Goal: Complete application form

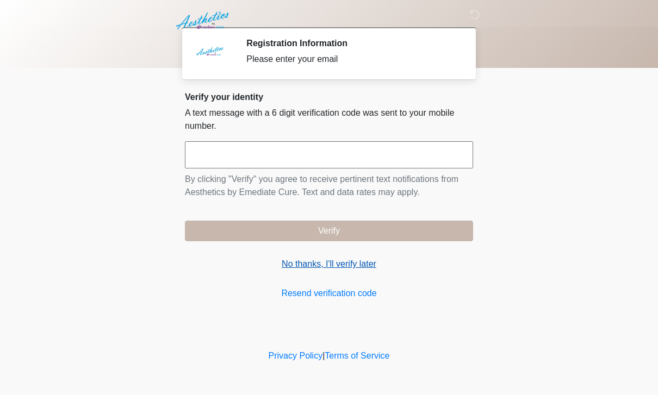
click at [362, 264] on link "No thanks, I'll verify later" at bounding box center [329, 264] width 288 height 13
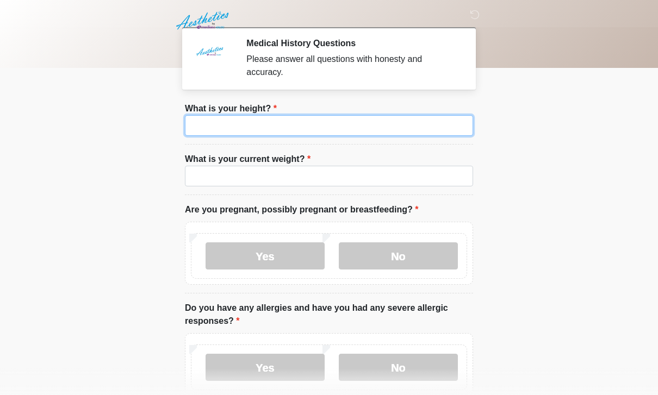
click at [408, 124] on input "What is your height?" at bounding box center [329, 125] width 288 height 21
type input "****"
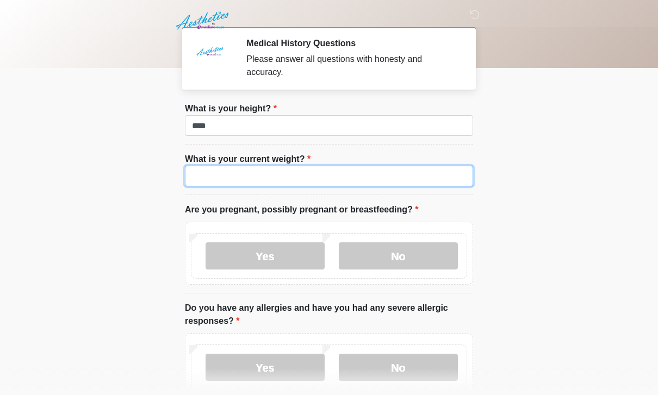
click at [357, 175] on input "What is your current weight?" at bounding box center [329, 176] width 288 height 21
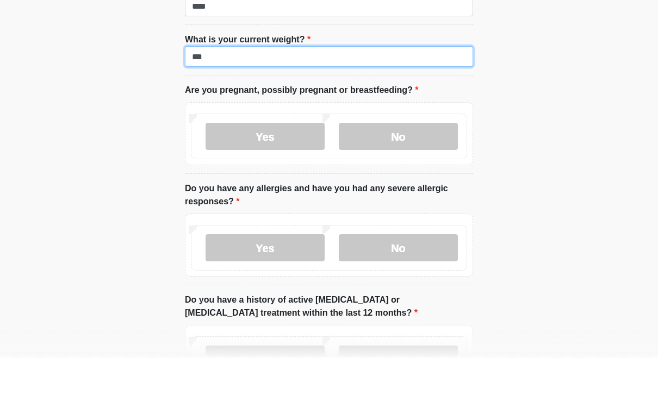
scroll to position [82, 0]
type input "***"
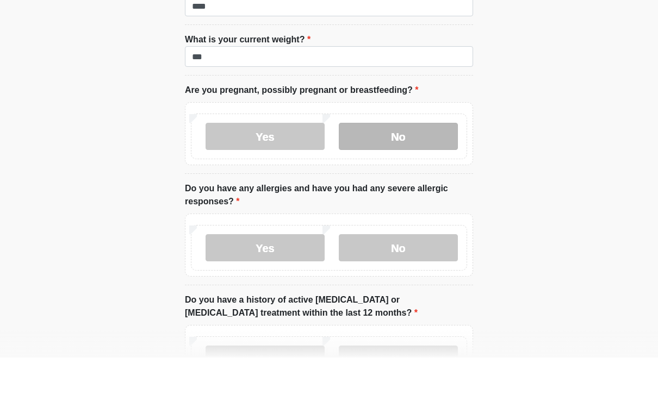
click at [419, 160] on label "No" at bounding box center [398, 173] width 119 height 27
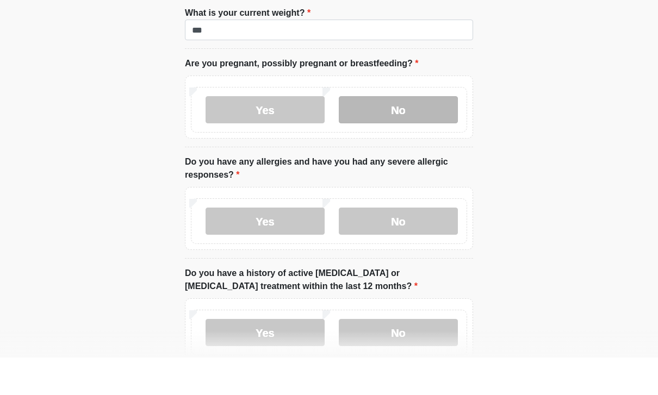
scroll to position [201, 0]
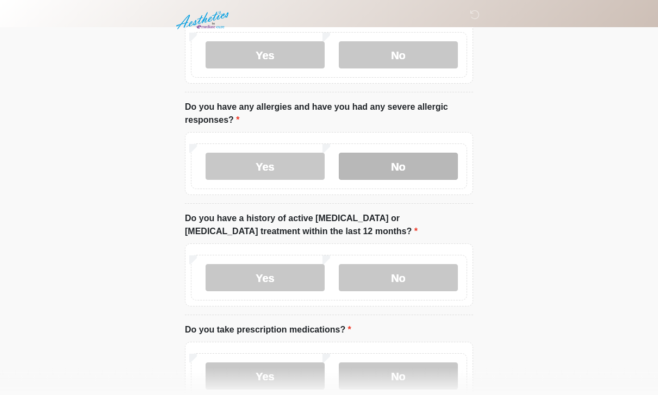
click at [399, 166] on label "No" at bounding box center [398, 166] width 119 height 27
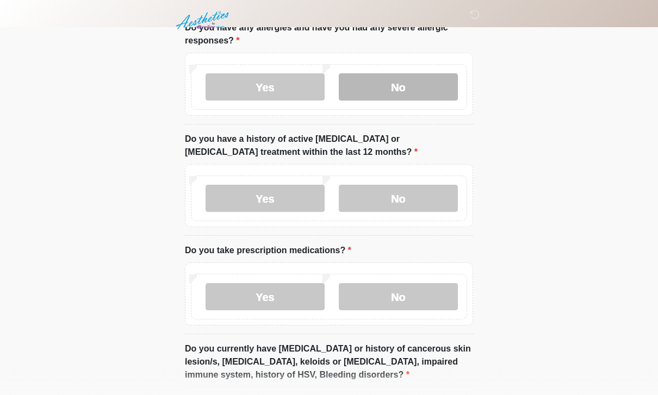
scroll to position [281, 0]
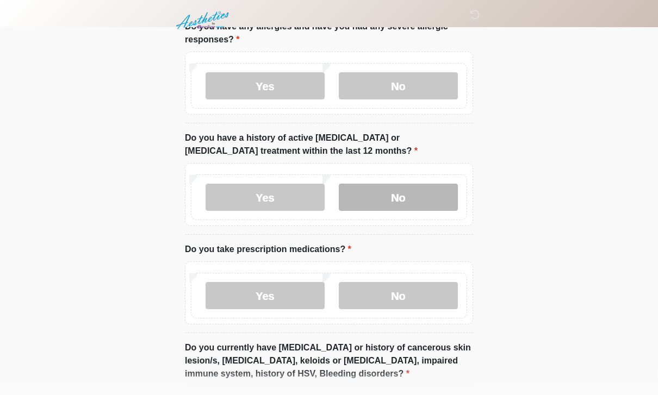
click at [412, 184] on label "No" at bounding box center [398, 197] width 119 height 27
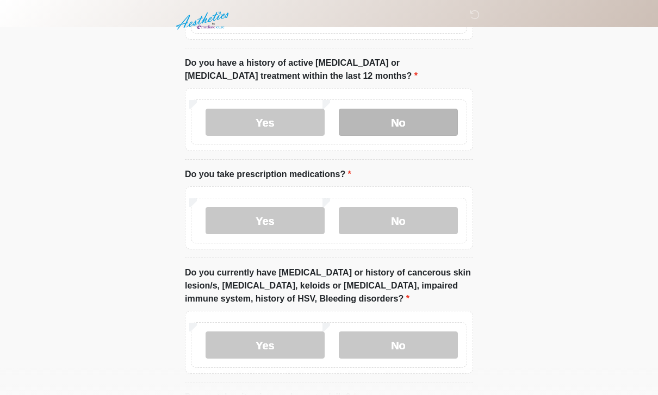
scroll to position [373, 0]
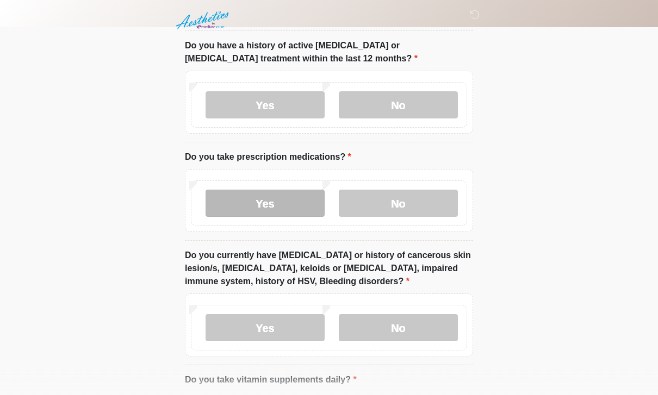
click at [281, 207] on label "Yes" at bounding box center [264, 203] width 119 height 27
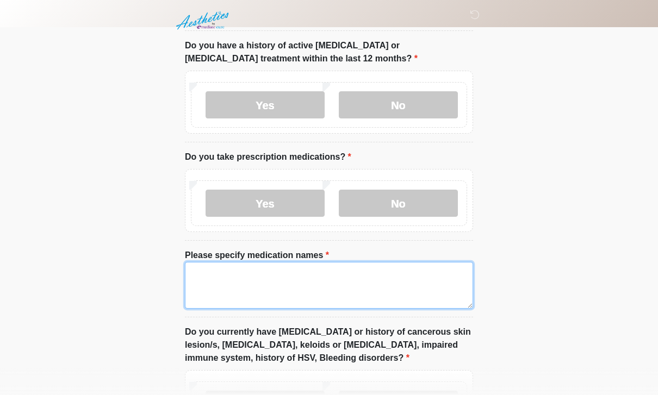
click at [295, 279] on textarea "Please specify medication names" at bounding box center [329, 285] width 288 height 47
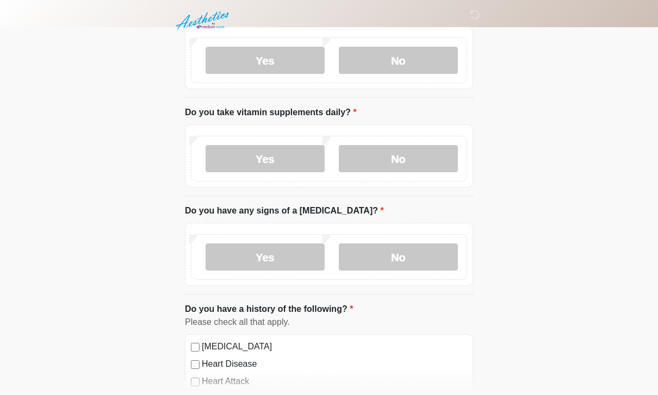
scroll to position [668, 0]
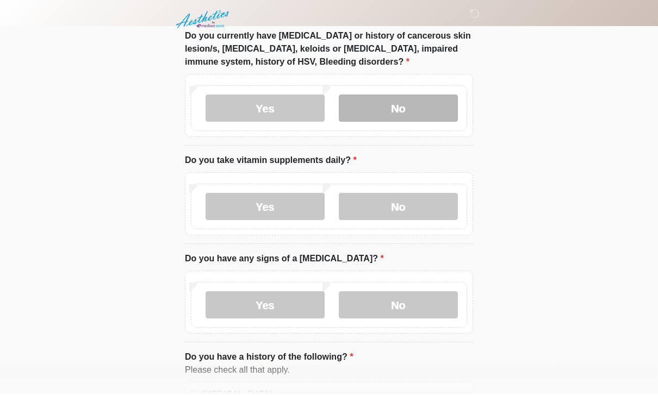
type textarea "**********"
click at [417, 113] on label "No" at bounding box center [398, 109] width 119 height 27
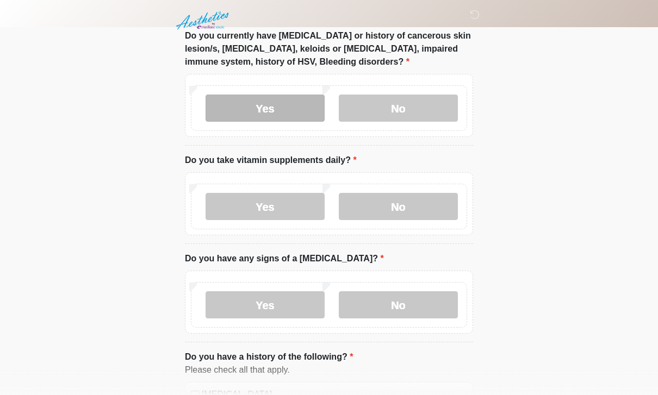
click at [286, 111] on label "Yes" at bounding box center [264, 108] width 119 height 27
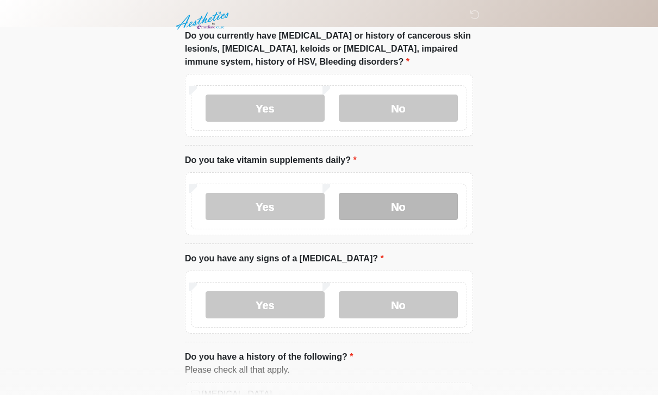
click at [411, 209] on label "No" at bounding box center [398, 206] width 119 height 27
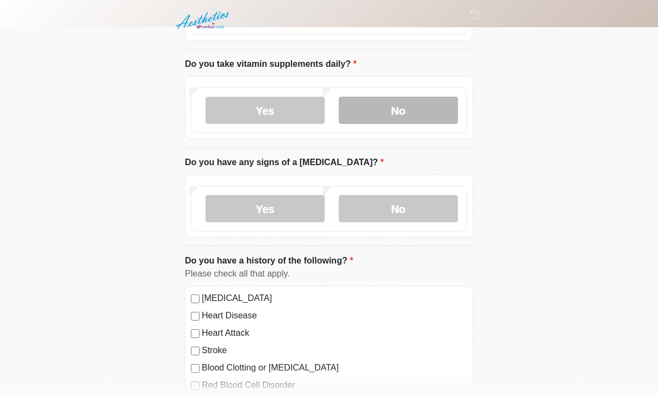
scroll to position [766, 0]
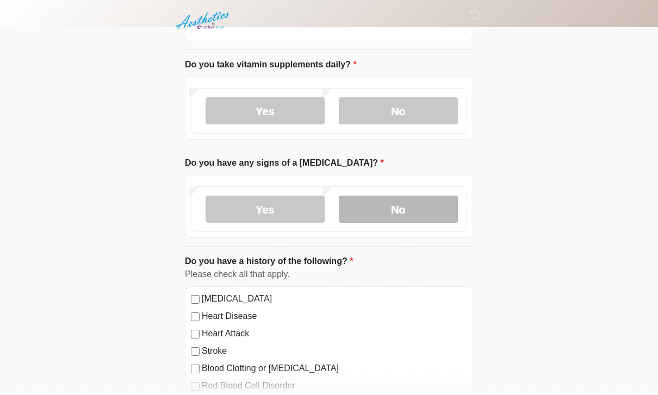
click at [398, 202] on label "No" at bounding box center [398, 209] width 119 height 27
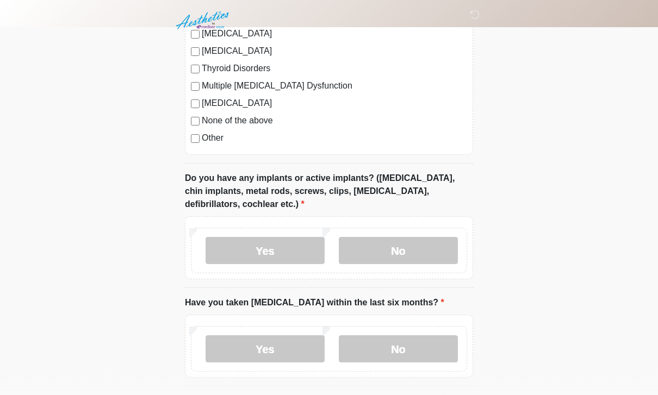
scroll to position [1204, 0]
click at [399, 252] on label "No" at bounding box center [398, 250] width 119 height 27
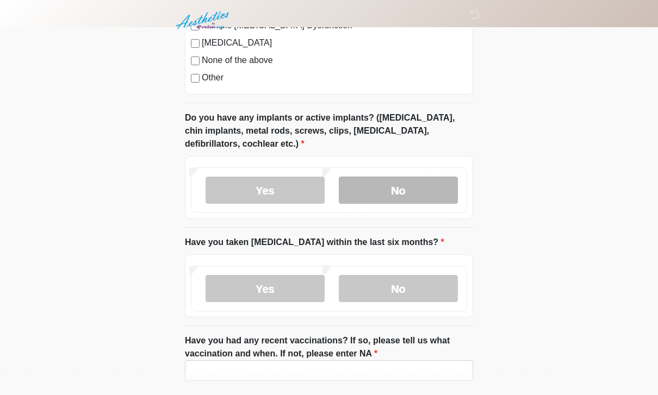
scroll to position [1310, 0]
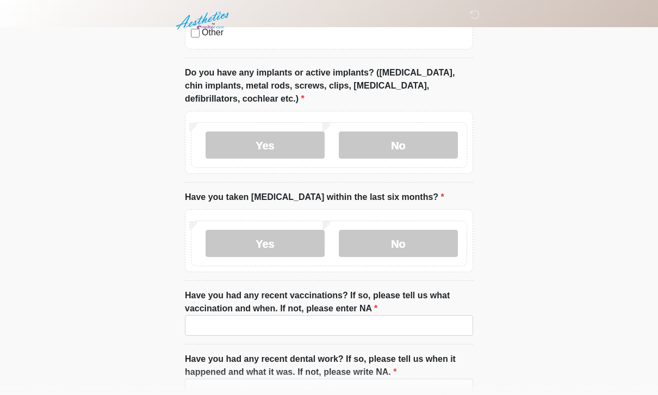
click at [420, 221] on div "Yes No" at bounding box center [329, 244] width 276 height 46
click at [427, 236] on label "No" at bounding box center [398, 243] width 119 height 27
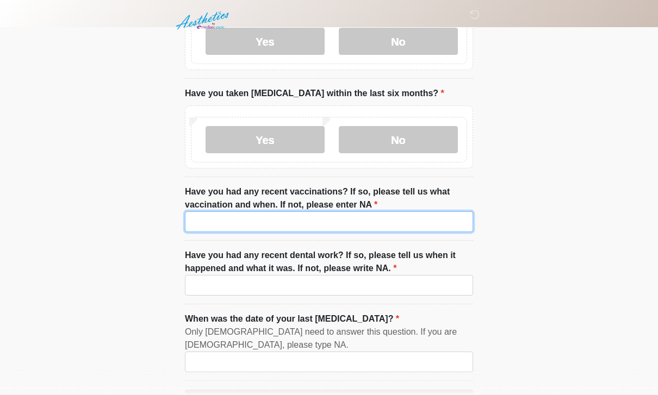
click at [404, 215] on input "Have you had any recent vaccinations? If so, please tell us what vaccination an…" at bounding box center [329, 221] width 288 height 21
type input "**"
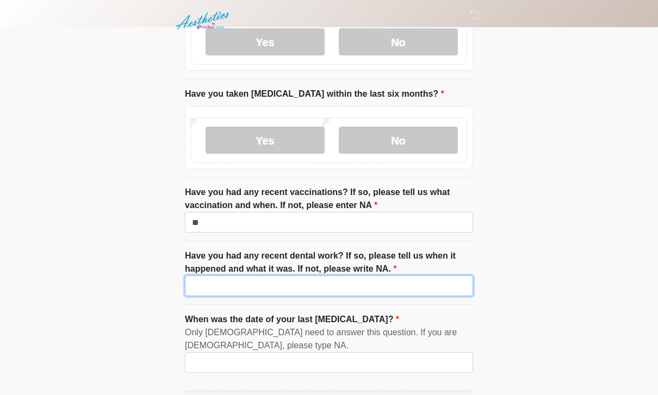
click at [380, 278] on input "Have you had any recent dental work? If so, please tell us when it happened and…" at bounding box center [329, 286] width 288 height 21
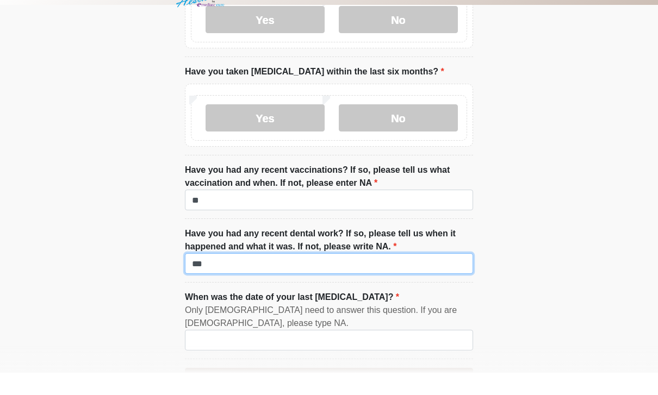
scroll to position [1484, 0]
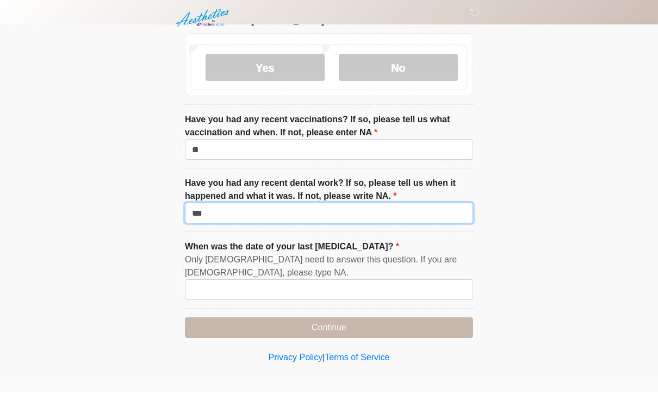
type input "**"
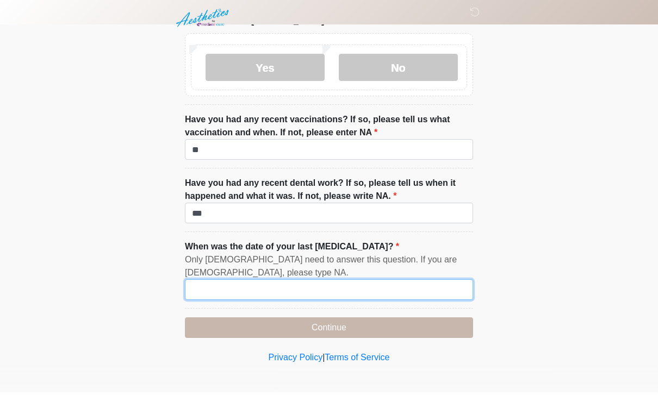
click at [424, 282] on input "When was the date of your last menstrual cycle?" at bounding box center [329, 292] width 288 height 21
type input "*"
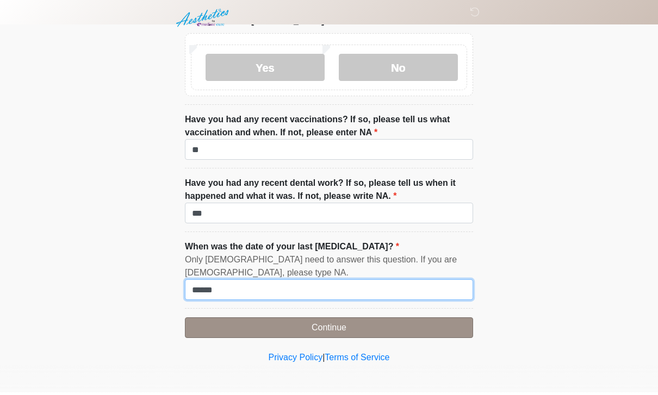
type input "******"
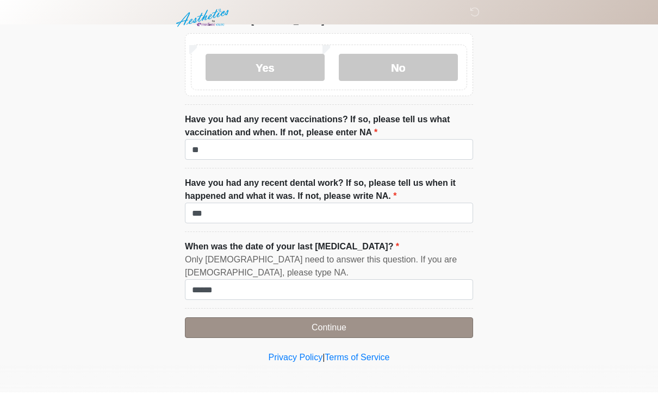
click at [398, 328] on button "Continue" at bounding box center [329, 330] width 288 height 21
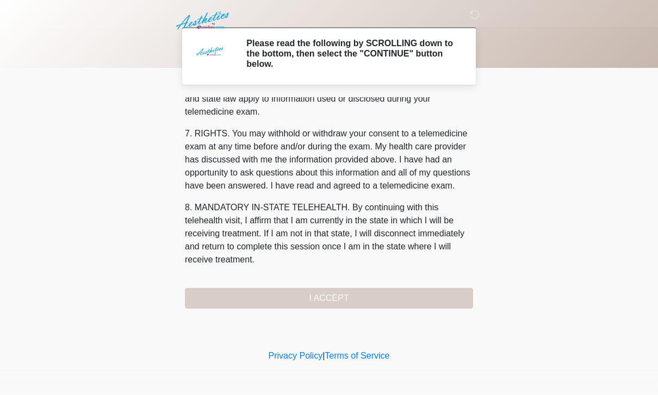
scroll to position [466, 0]
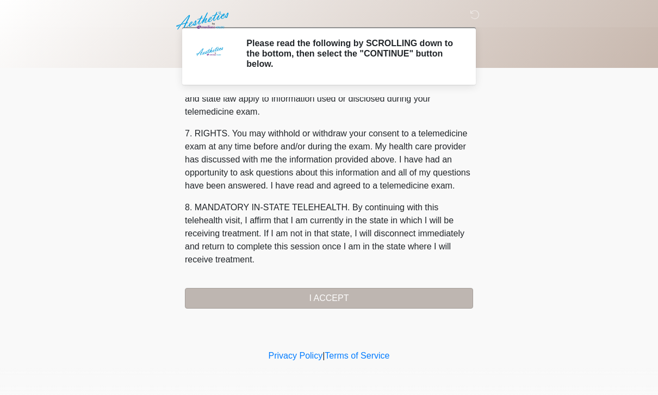
click at [386, 289] on button "I ACCEPT" at bounding box center [329, 298] width 288 height 21
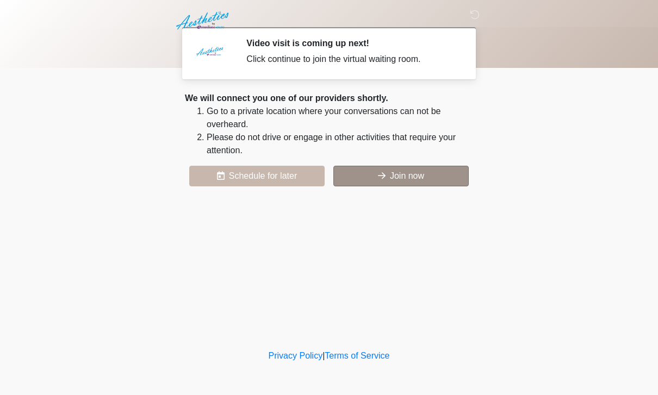
click at [403, 182] on button "Join now" at bounding box center [400, 176] width 135 height 21
